Goal: Task Accomplishment & Management: Use online tool/utility

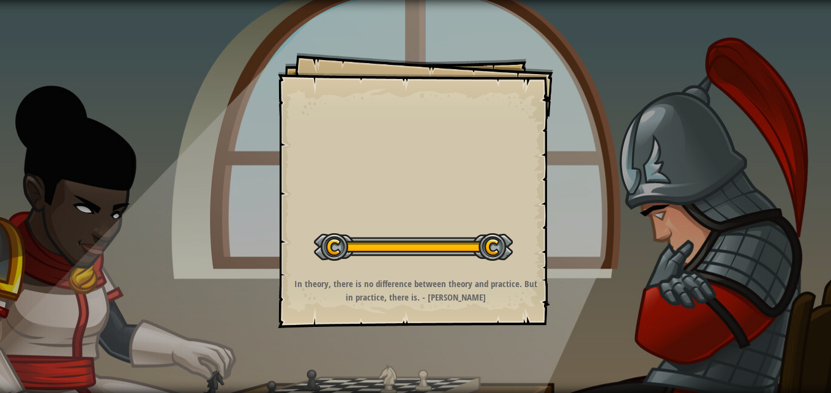
click at [0, 0] on button "Start Level" at bounding box center [0, 0] width 0 height 0
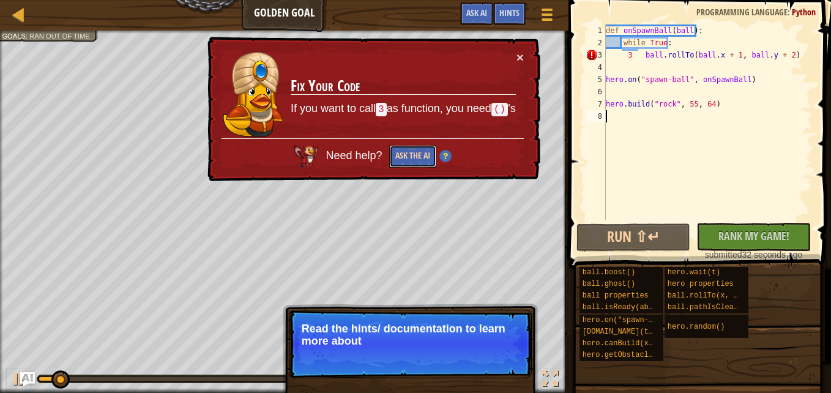
click at [408, 160] on button "Ask the AI" at bounding box center [412, 156] width 47 height 23
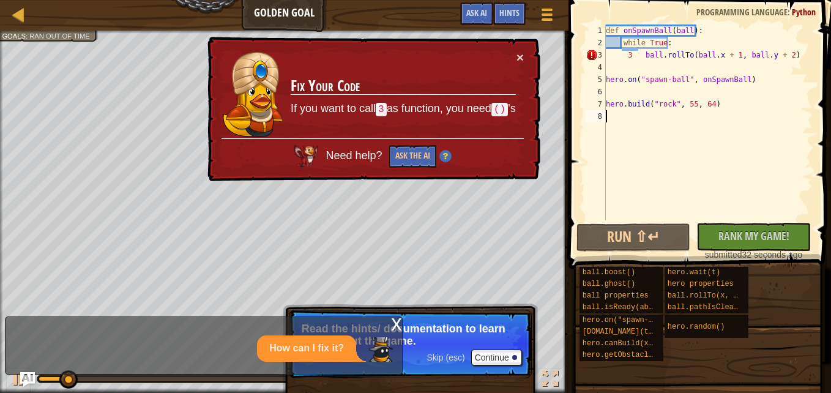
click at [523, 64] on div "× Fix Your Code If you want to call 3 as function, you need () 's Need help? As…" at bounding box center [372, 109] width 335 height 145
click at [522, 59] on button "×" at bounding box center [520, 57] width 7 height 13
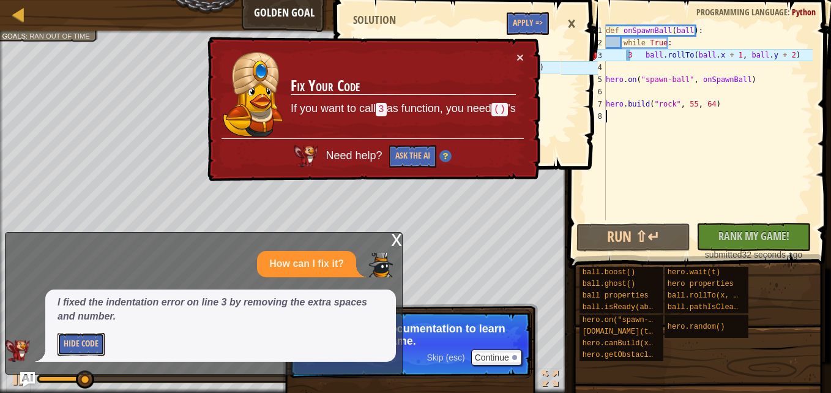
click at [80, 339] on button "Hide Code" at bounding box center [81, 344] width 47 height 23
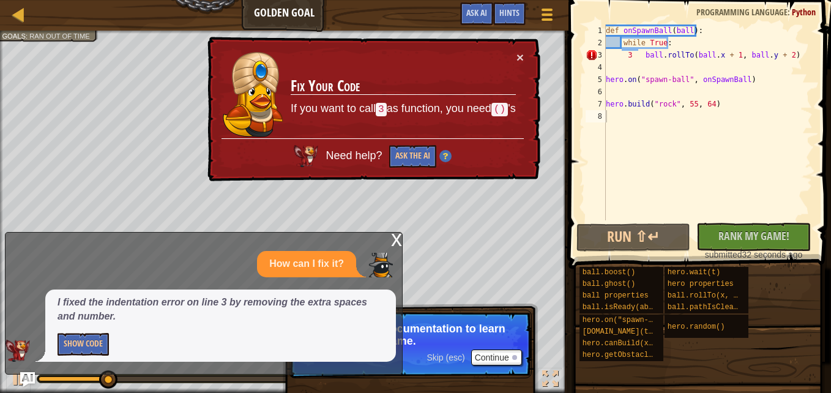
click at [608, 114] on div "def onSpawnBall ( ball ) : while True : 3 ball . rollTo ( ball . x + 1 , ball .…" at bounding box center [708, 134] width 209 height 220
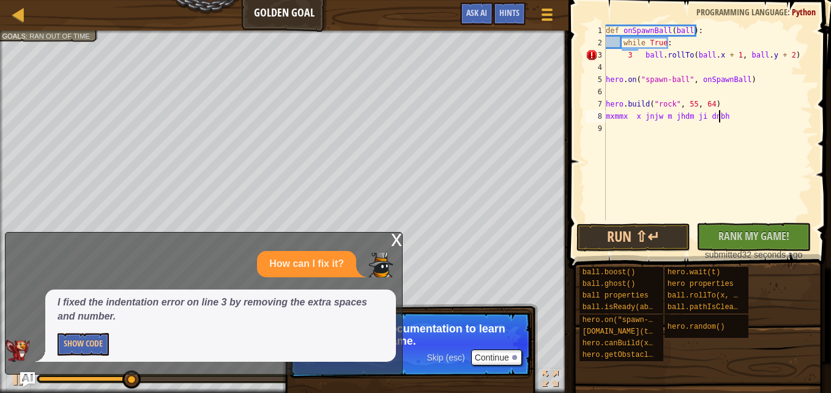
scroll to position [6, 9]
type textarea "m"
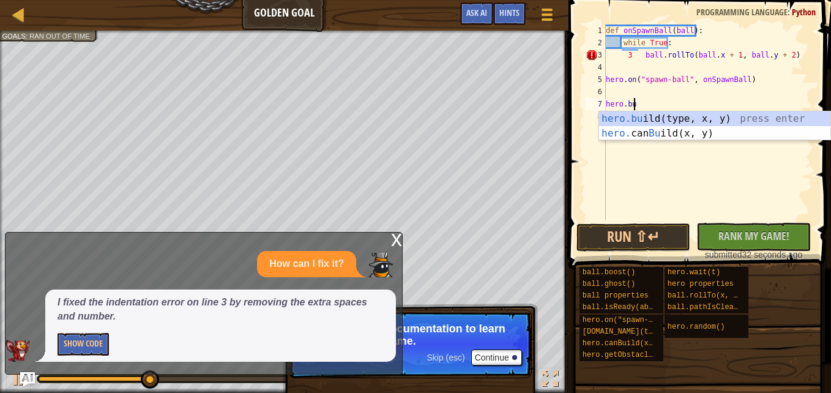
type textarea "h"
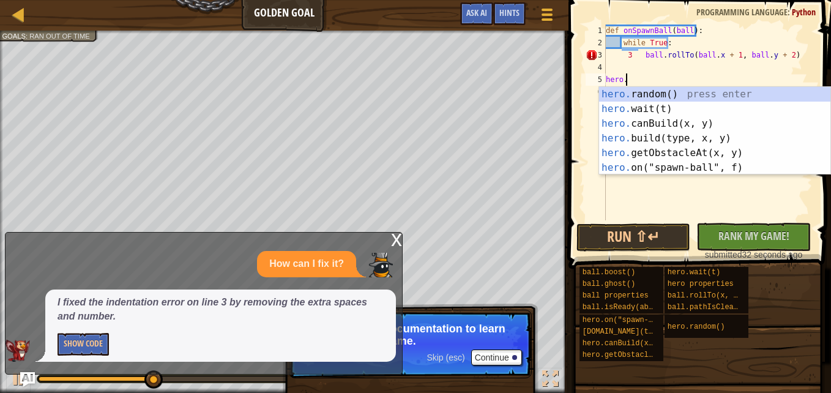
type textarea "h"
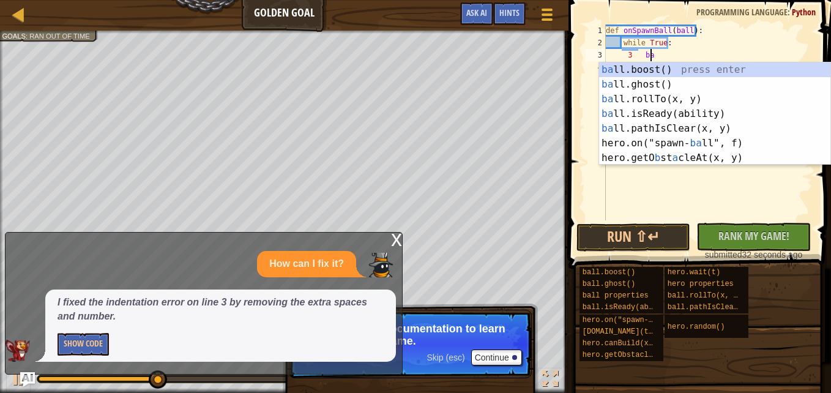
type textarea "3"
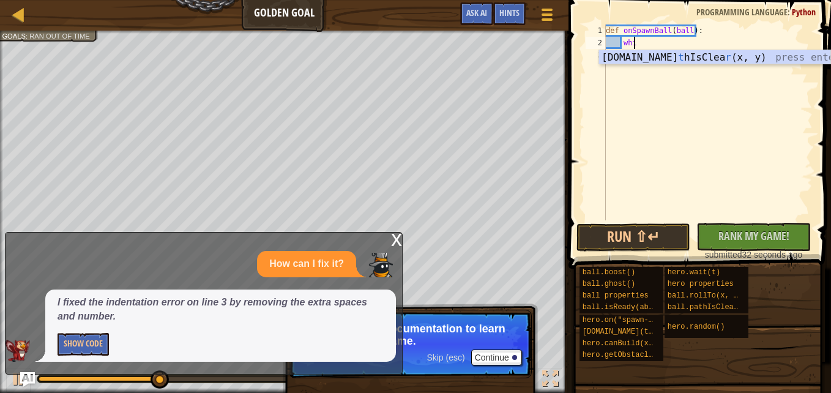
type textarea "w"
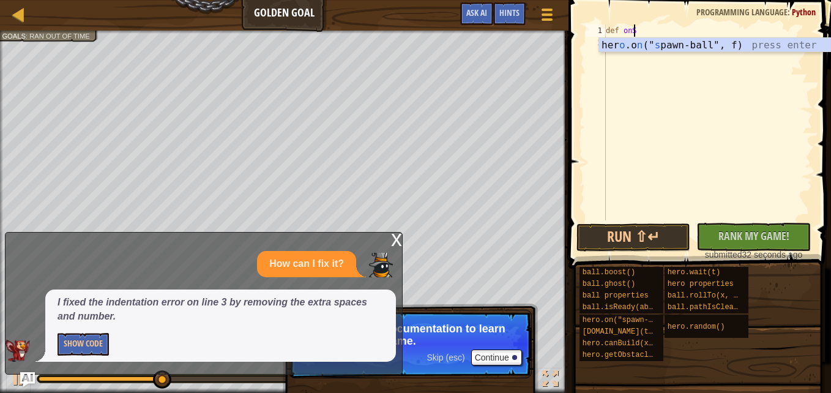
type textarea "d"
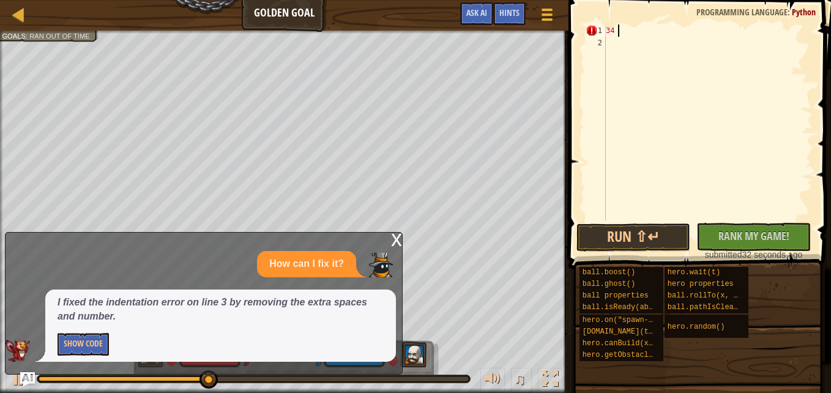
type textarea "3"
click at [610, 29] on div at bounding box center [708, 134] width 209 height 220
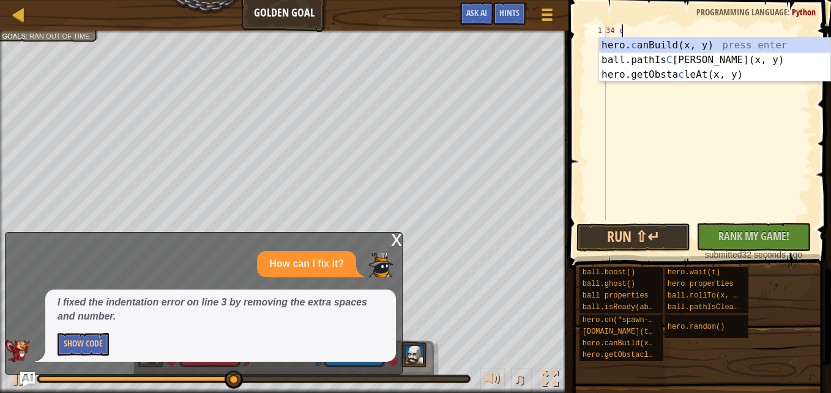
scroll to position [6, 1]
click at [688, 62] on div "hero. c anBuild(x, y) press enter ball.pathIs C [PERSON_NAME](x, y) press enter…" at bounding box center [714, 74] width 231 height 73
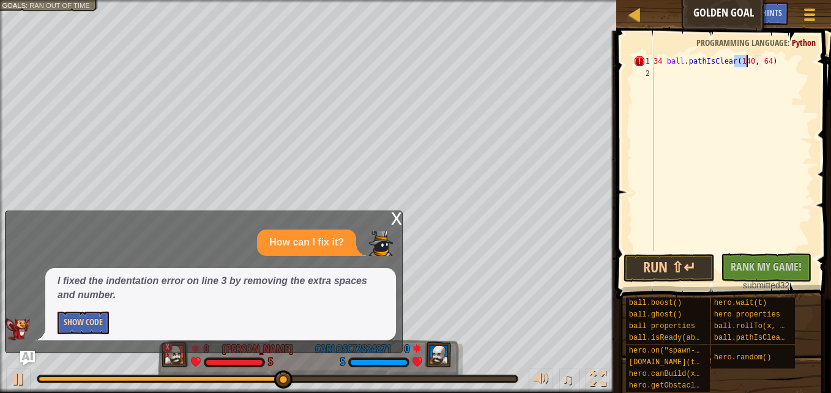
type textarea "34 ball.pathIsClear(140, 64)"
click at [74, 317] on button "Show Code" at bounding box center [83, 323] width 51 height 23
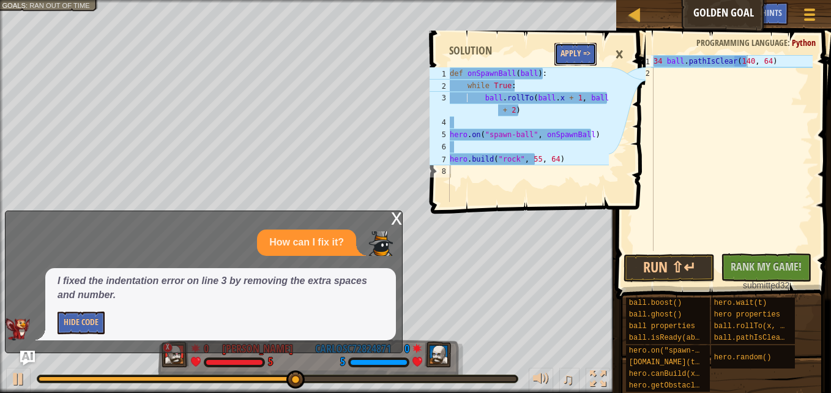
click at [588, 51] on button "Apply =>" at bounding box center [576, 54] width 42 height 23
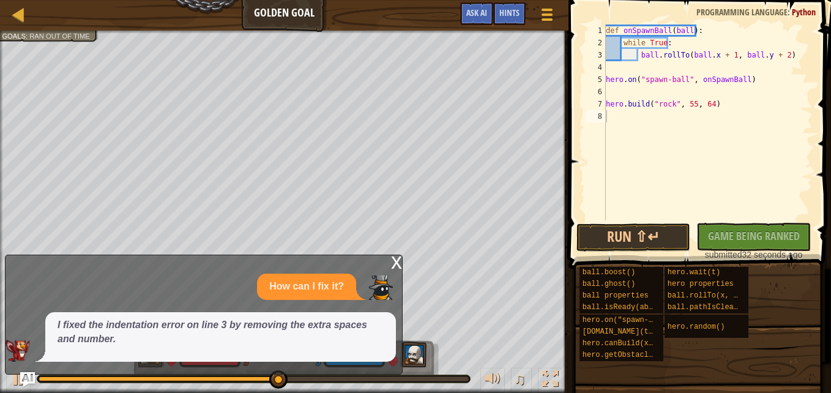
scroll to position [6, 0]
click at [609, 123] on div "def onSpawnBall ( ball ) : while True : ball . rollTo ( ball . x + 1 , ball . y…" at bounding box center [708, 134] width 209 height 220
type textarea "m,xkkmxkxj"
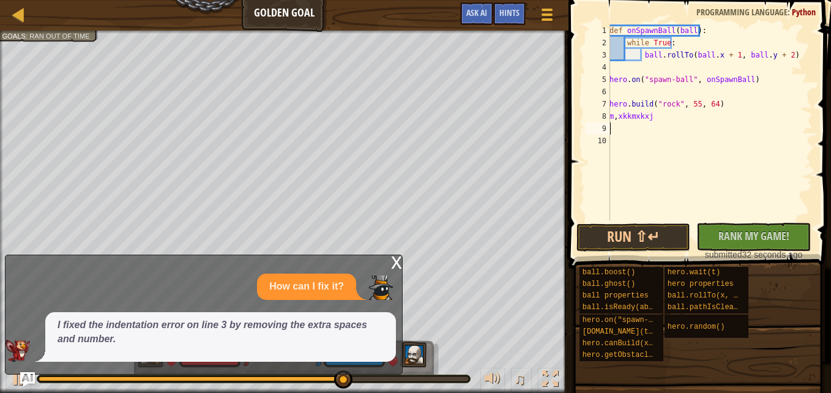
scroll to position [6, 0]
type textarea "n j j nzh uz"
type textarea "nb"
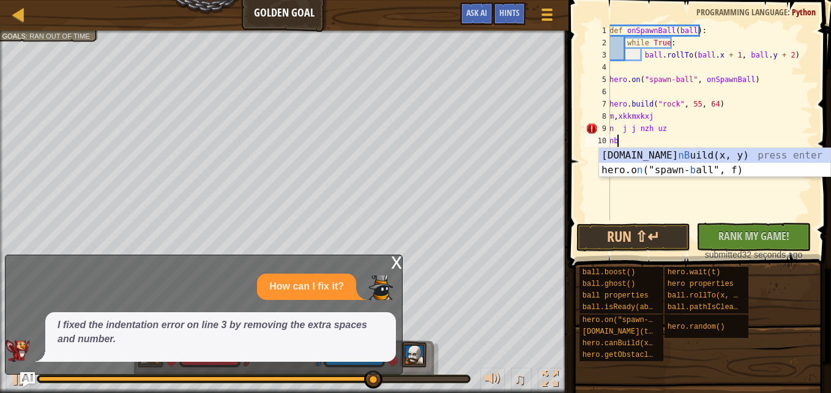
click at [694, 177] on div "def onSpawnBall ( ball ) : while True : ball . rollTo ( ball . x + 1 , ball . y…" at bounding box center [710, 134] width 206 height 220
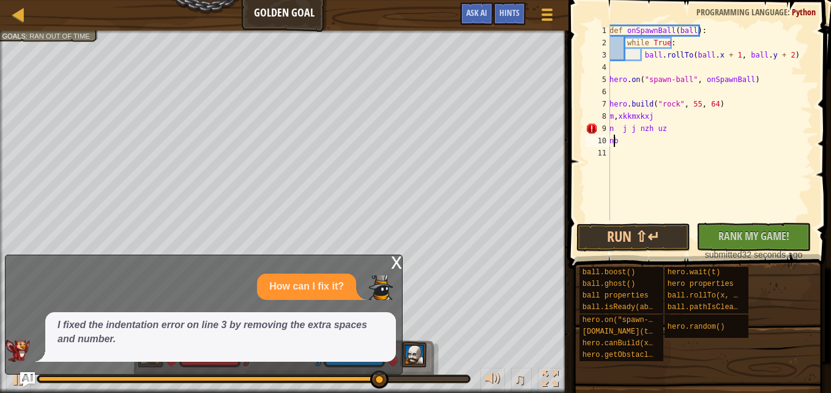
click at [615, 141] on div "def onSpawnBall ( ball ) : while True : ball . rollTo ( ball . x + 1 , ball . y…" at bounding box center [710, 134] width 206 height 220
click at [616, 141] on div "def onSpawnBall ( ball ) : while True : ball . rollTo ( ball . x + 1 , ball . y…" at bounding box center [710, 134] width 206 height 220
click at [623, 130] on div "def onSpawnBall ( ball ) : while True : ball . rollTo ( ball . x + 1 , ball . y…" at bounding box center [710, 134] width 206 height 220
click at [609, 142] on div "10" at bounding box center [598, 141] width 24 height 12
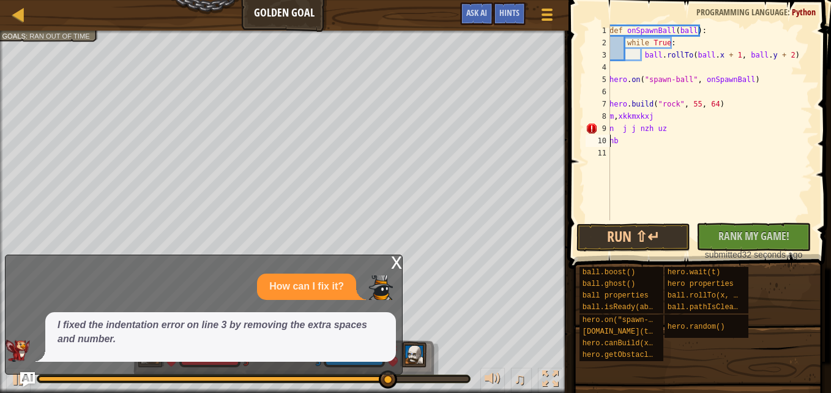
type textarea "nb"
click at [609, 142] on div "10" at bounding box center [598, 141] width 24 height 12
click at [613, 138] on div "def onSpawnBall ( ball ) : while True : ball . rollTo ( ball . x + 1 , ball . y…" at bounding box center [710, 134] width 206 height 220
click at [606, 141] on div "10" at bounding box center [598, 141] width 24 height 12
click at [655, 229] on button "Run ⇧↵" at bounding box center [634, 237] width 114 height 28
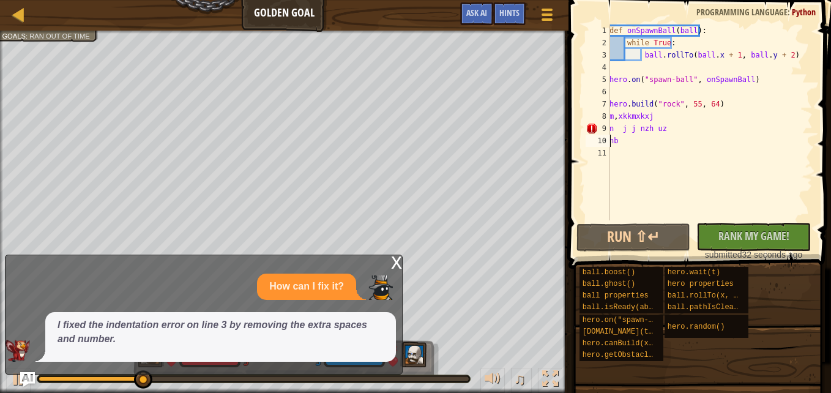
click at [307, 100] on div "Ladder Golden Goal Game Menu Done Hints Ask AI 1 2 3 4 5 6 7 8 def onSpawnBall …" at bounding box center [415, 196] width 831 height 393
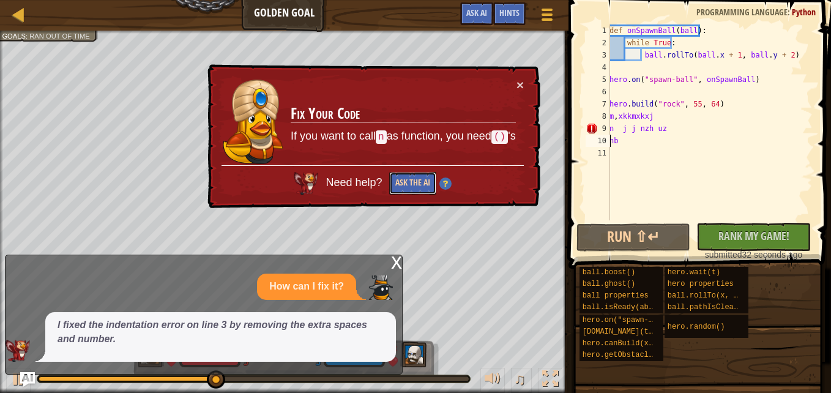
click at [422, 180] on button "Ask the AI" at bounding box center [412, 183] width 47 height 23
click at [514, 88] on td "Fix Your Code If you want to call n as function, you need () 's" at bounding box center [403, 122] width 227 height 88
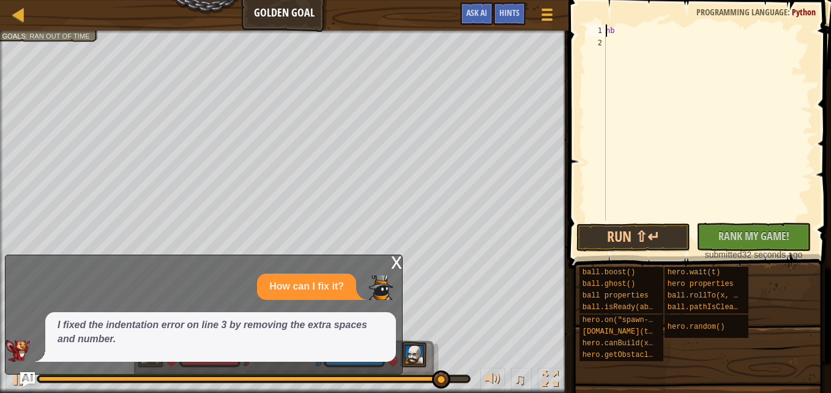
click at [613, 35] on div "nb" at bounding box center [708, 134] width 209 height 220
type textarea "n"
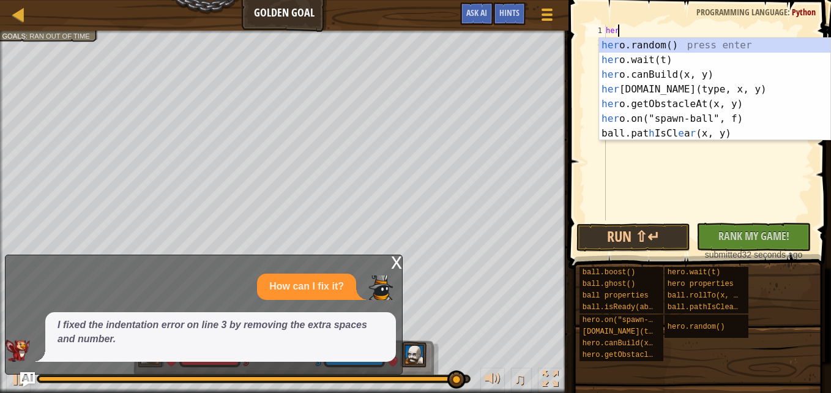
scroll to position [6, 1]
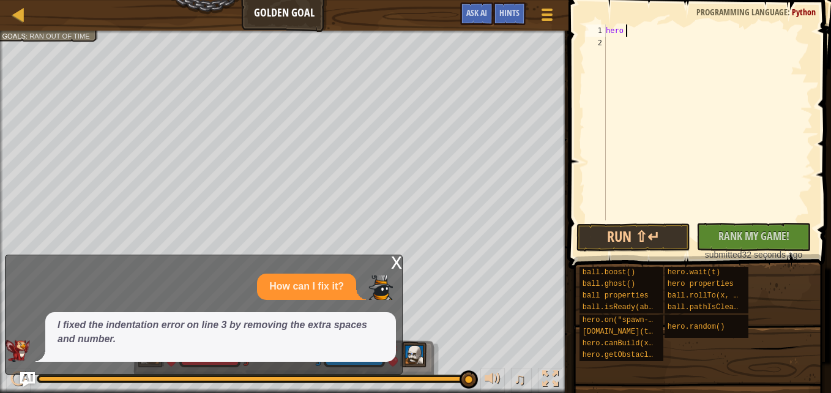
type textarea "hero r"
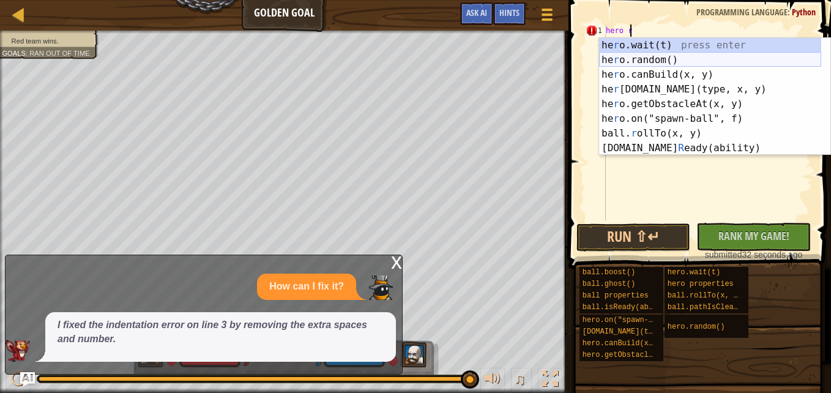
click at [675, 58] on div "he r o.wait(t) press enter he r o.random() press enter he r o.canBuild(x, y) pr…" at bounding box center [710, 111] width 222 height 147
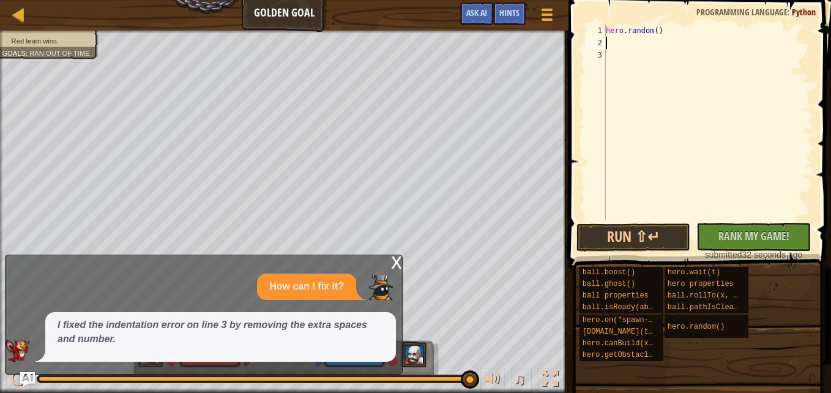
scroll to position [6, 0]
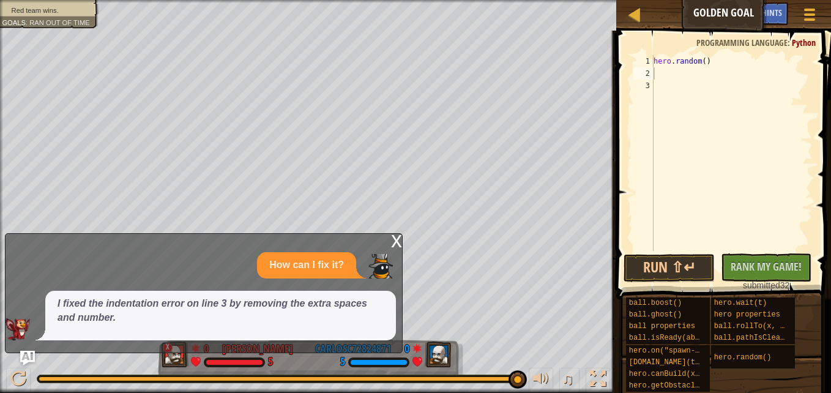
click at [400, 244] on div "x" at bounding box center [396, 240] width 11 height 12
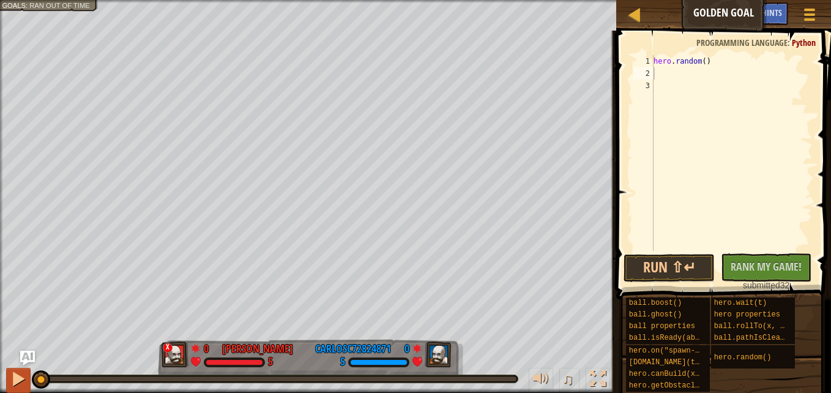
drag, startPoint x: 517, startPoint y: 380, endPoint x: 9, endPoint y: 378, distance: 508.8
click at [9, 378] on div "♫" at bounding box center [308, 376] width 616 height 37
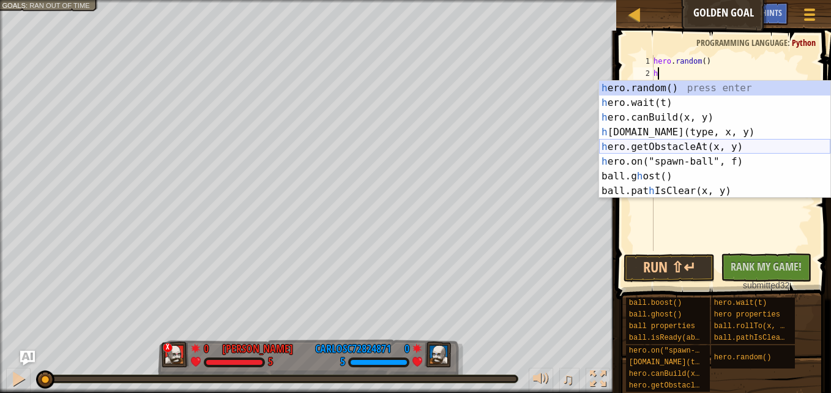
click at [656, 143] on div "h ero.random() press enter h ero.wait(t) press enter h ero.canBuild(x, y) press…" at bounding box center [714, 154] width 231 height 147
type textarea "hero.getObstacleAt(35, 65)"
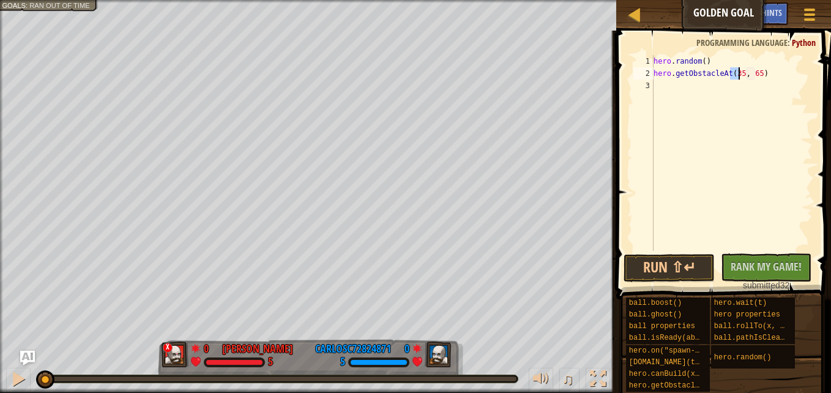
click at [657, 87] on div "hero . random ( ) hero . getObstacleAt ( 35 , 65 )" at bounding box center [732, 165] width 162 height 220
type textarea "b"
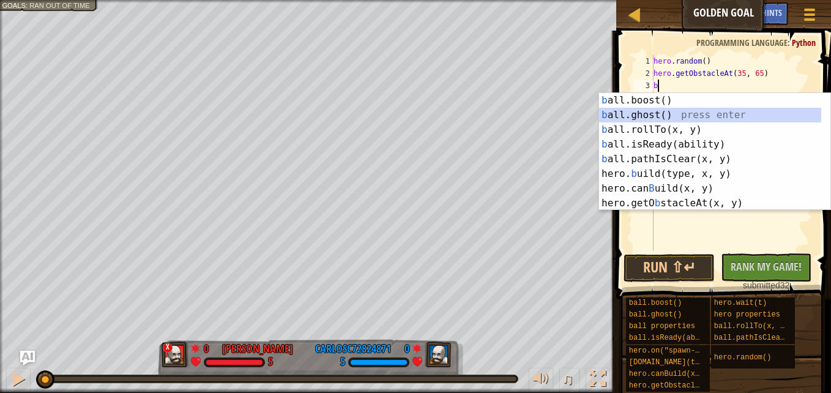
click at [651, 113] on div "b all.boost() press enter b all.ghost() press enter b all.rollTo(x, y) press en…" at bounding box center [710, 166] width 222 height 147
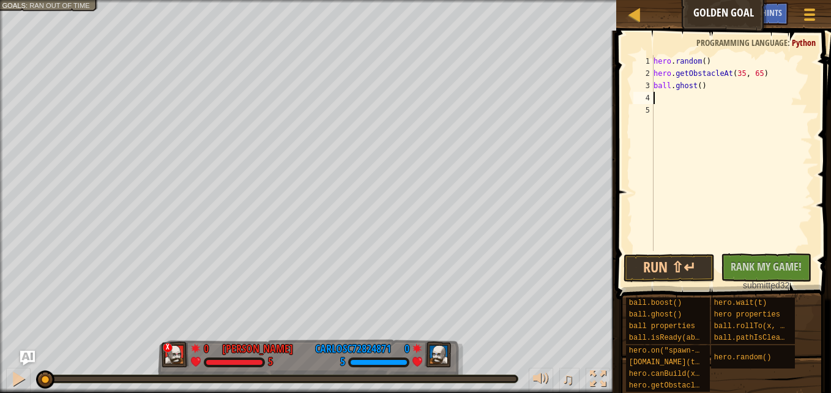
type textarea "d"
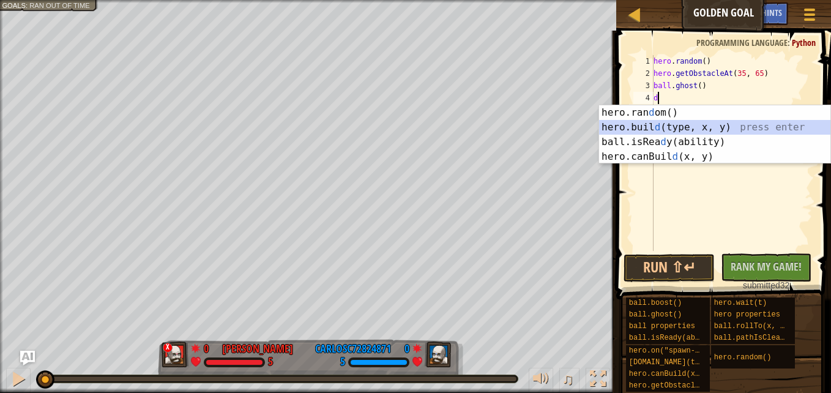
click at [663, 130] on div "hero.ran d om() press enter hero.buil d (type, x, y) press enter ball.isRea d y…" at bounding box center [714, 149] width 231 height 88
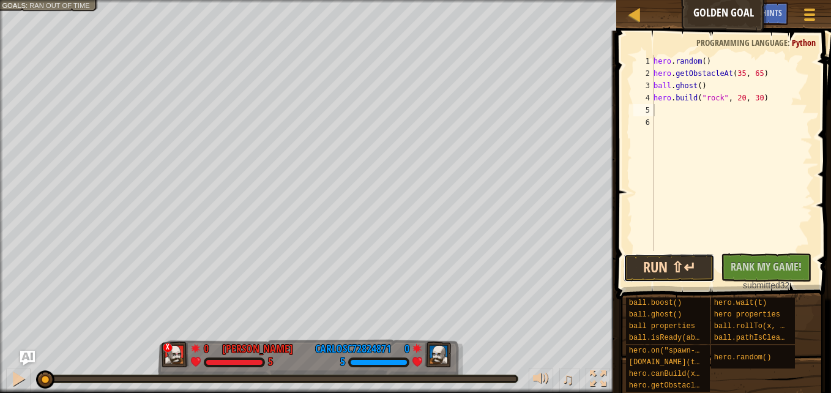
click at [674, 265] on button "Run ⇧↵" at bounding box center [669, 268] width 91 height 28
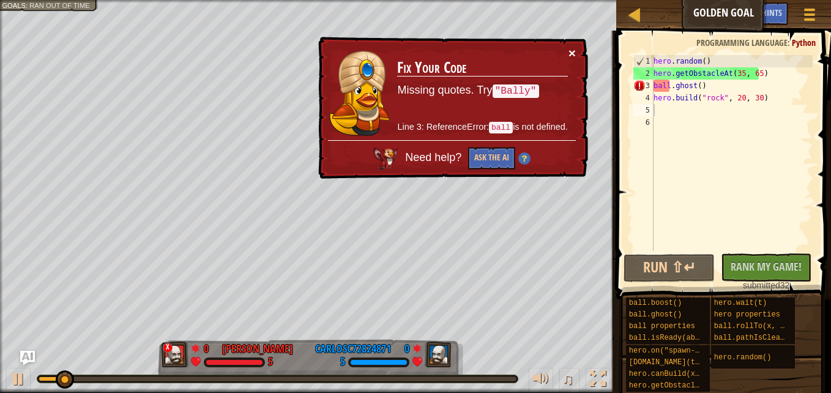
click at [571, 58] on button "×" at bounding box center [572, 53] width 7 height 13
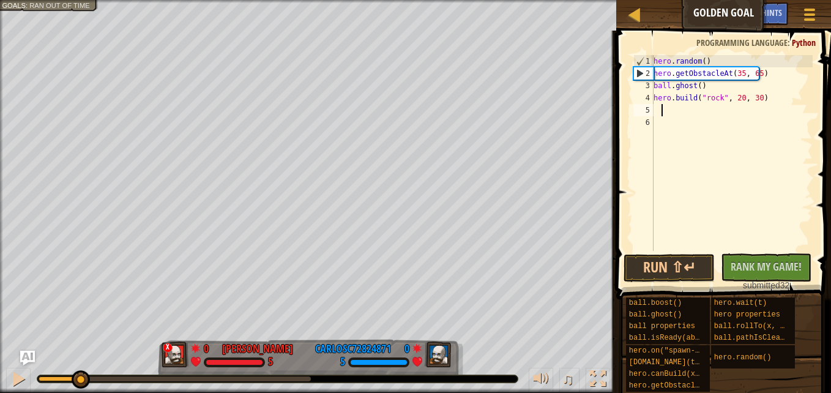
click at [639, 75] on div "2" at bounding box center [644, 73] width 20 height 12
type textarea "hero.getObstacleAt(35, 65)"
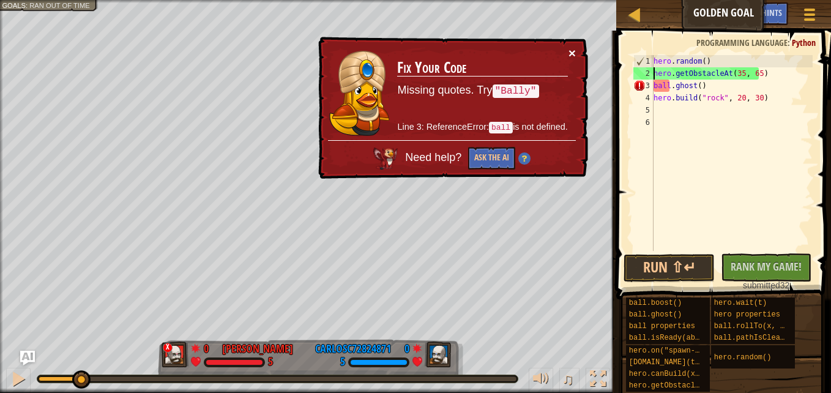
click at [572, 53] on button "×" at bounding box center [572, 53] width 7 height 13
